Goal: Task Accomplishment & Management: Manage account settings

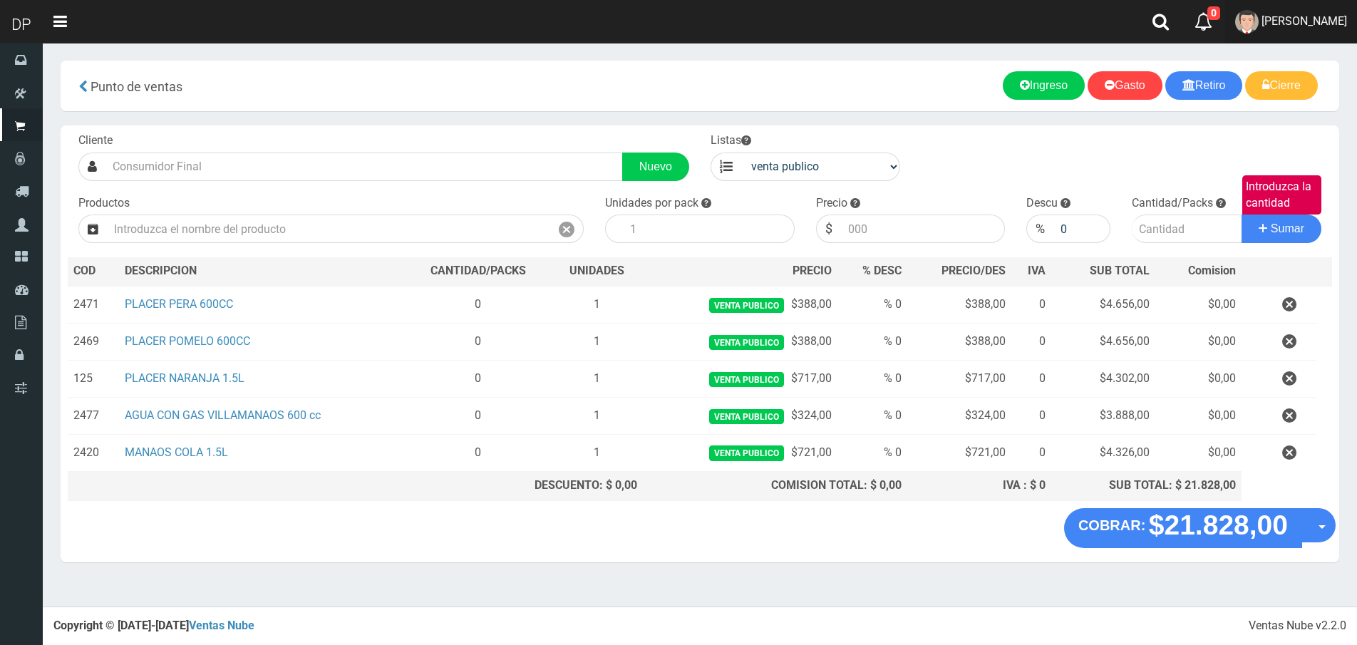
click at [1277, 16] on span "[PERSON_NAME]" at bounding box center [1305, 21] width 86 height 14
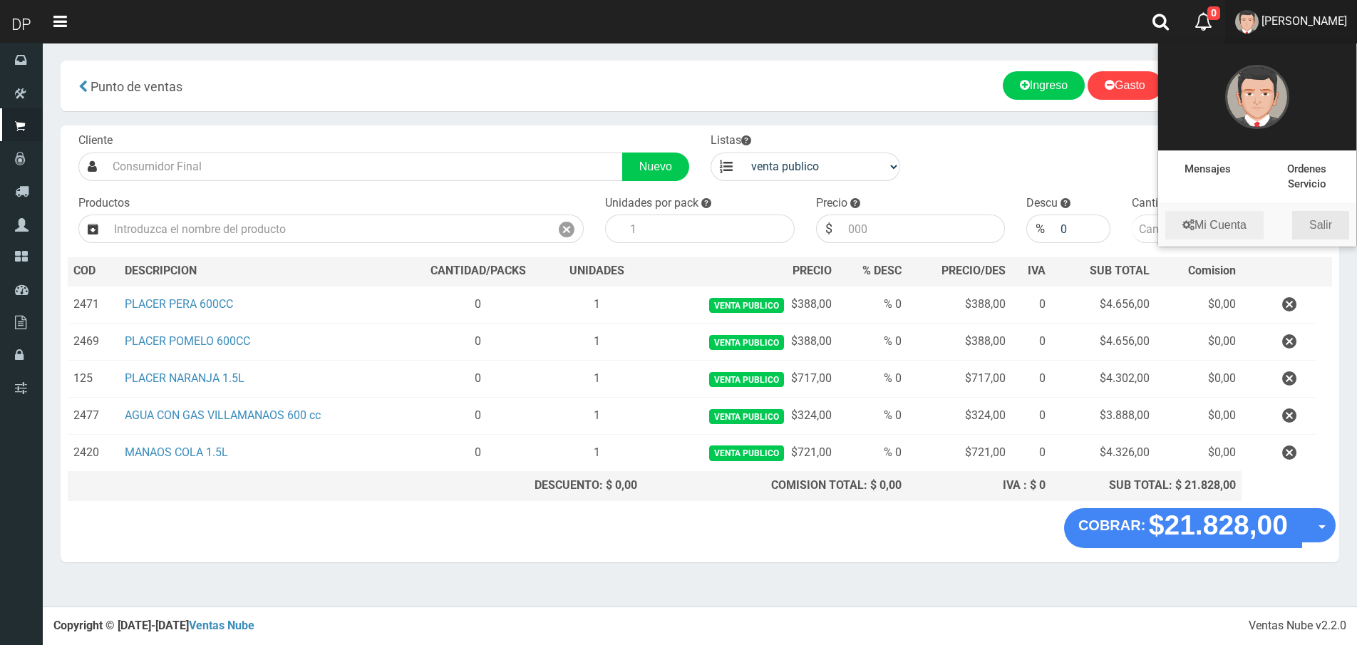
click at [1329, 215] on link "Salir" at bounding box center [1320, 225] width 57 height 29
